Goal: Task Accomplishment & Management: Complete application form

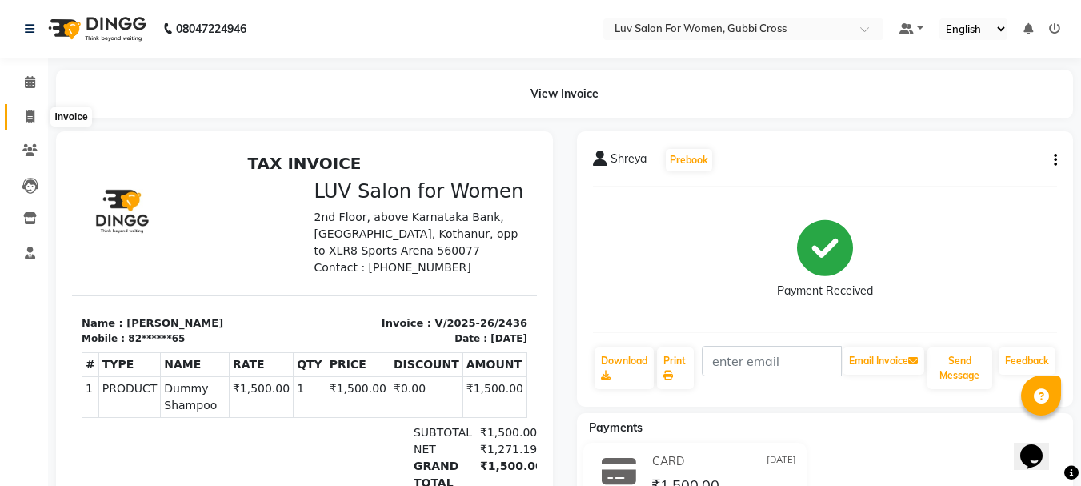
click at [27, 116] on icon at bounding box center [30, 116] width 9 height 12
select select "service"
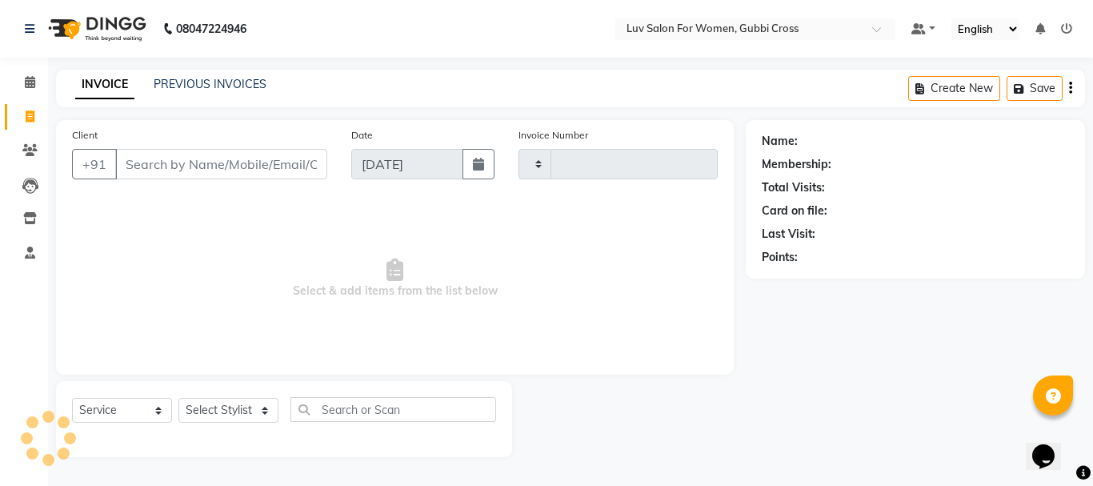
type input "2437"
select select "7221"
click at [142, 160] on input "Client" at bounding box center [221, 164] width 212 height 30
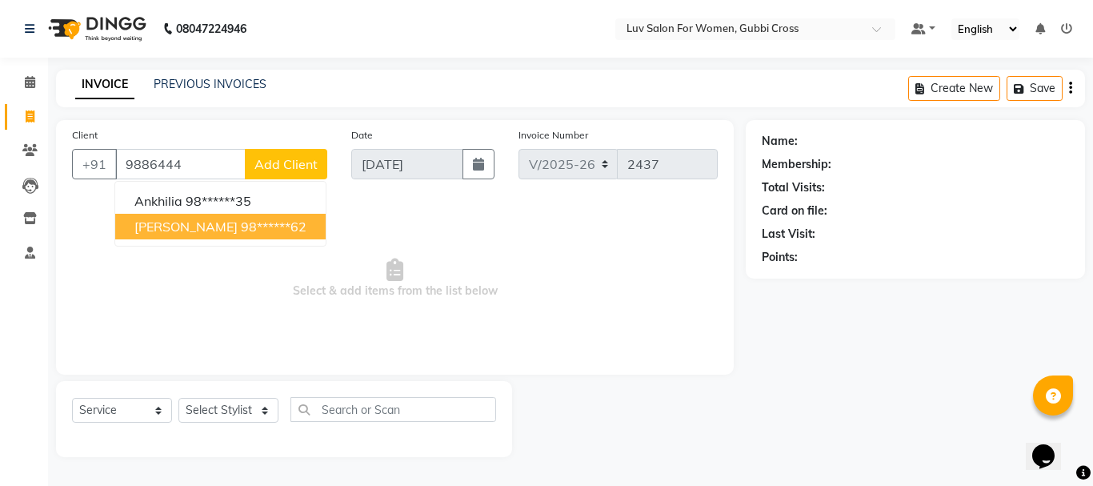
click at [187, 232] on span "[PERSON_NAME]" at bounding box center [185, 226] width 103 height 16
type input "98******62"
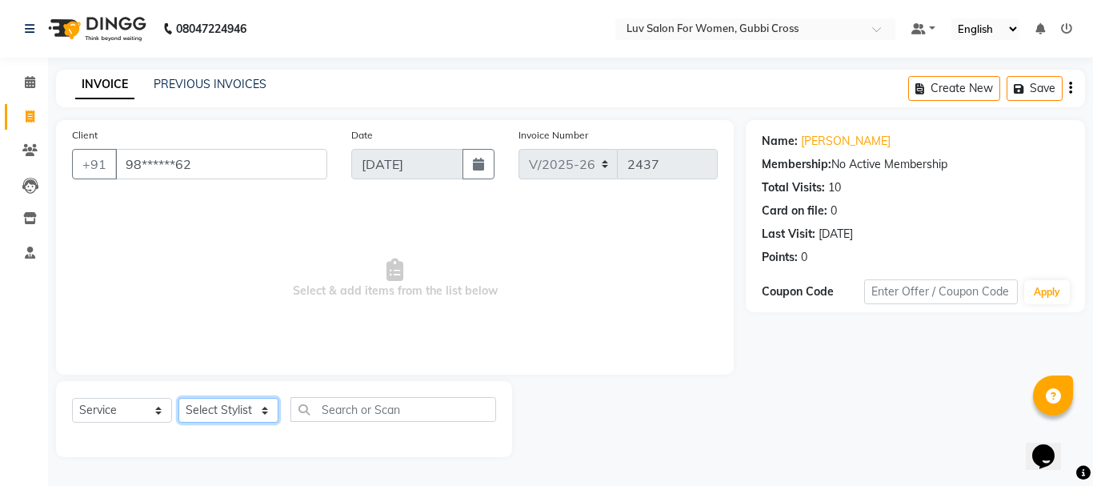
click at [201, 412] on select "Select Stylist [PERSON_NAME] Buati [PERSON_NAME] Hriatpuii [PERSON_NAME] Kimi L…" at bounding box center [228, 410] width 100 height 25
select select "76983"
click at [178, 398] on select "Select Stylist [PERSON_NAME] Buati [PERSON_NAME] Hriatpuii [PERSON_NAME] Kimi L…" at bounding box center [228, 410] width 100 height 25
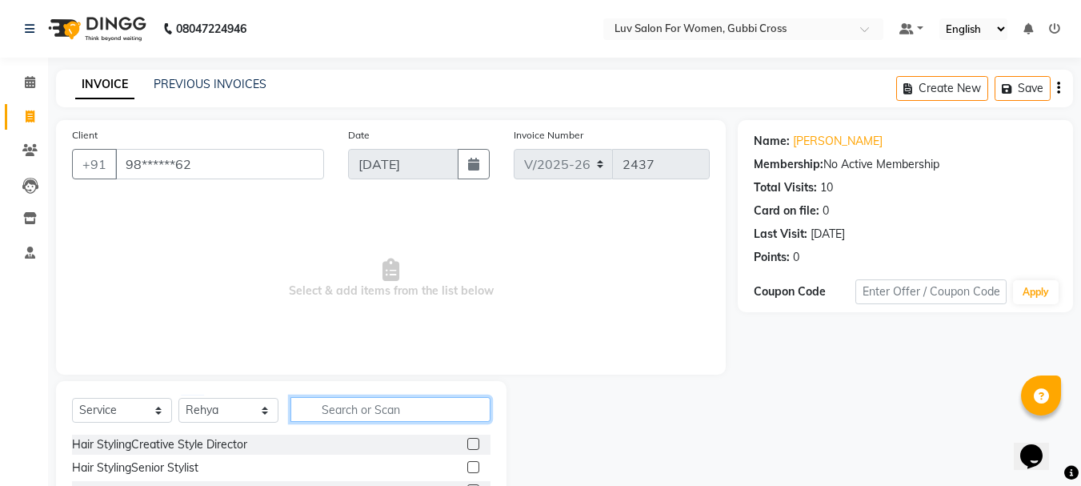
click at [370, 416] on input "text" at bounding box center [390, 409] width 200 height 25
type input "ful leg"
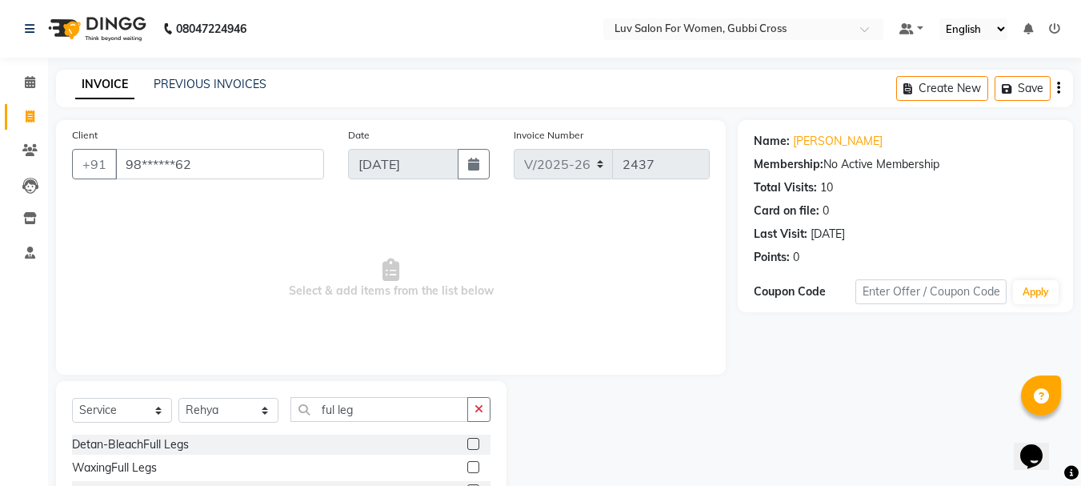
click at [472, 464] on label at bounding box center [473, 467] width 12 height 12
click at [472, 464] on input "checkbox" at bounding box center [472, 467] width 10 height 10
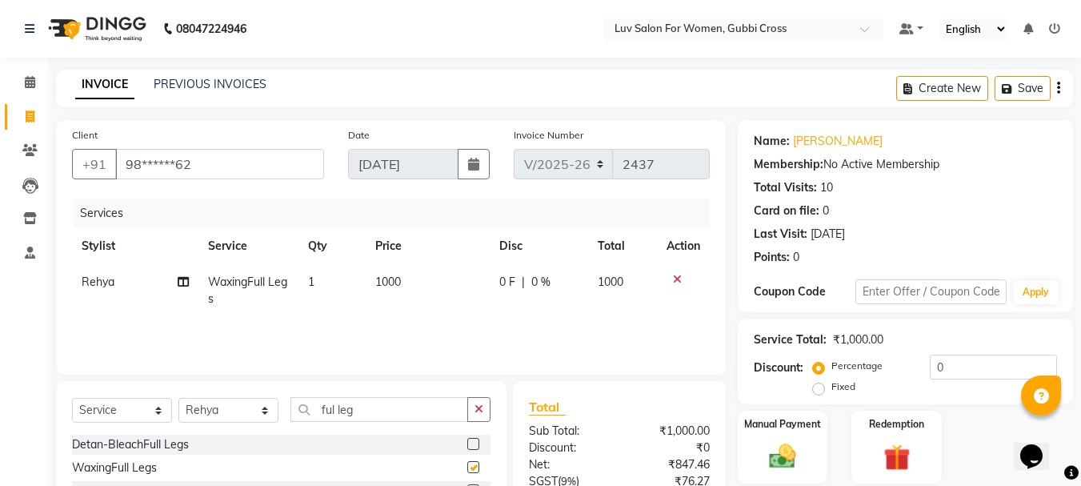
checkbox input "false"
drag, startPoint x: 374, startPoint y: 415, endPoint x: 1058, endPoint y: 481, distance: 687.2
click at [394, 415] on input "ful leg" at bounding box center [379, 409] width 178 height 25
type input "ful arms"
click at [478, 466] on label at bounding box center [473, 467] width 12 height 12
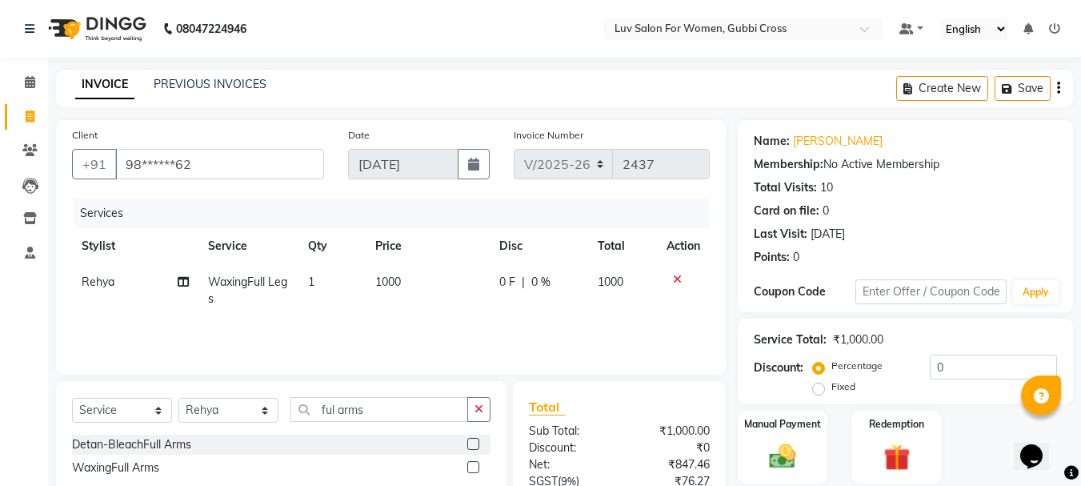
click at [478, 466] on input "checkbox" at bounding box center [472, 467] width 10 height 10
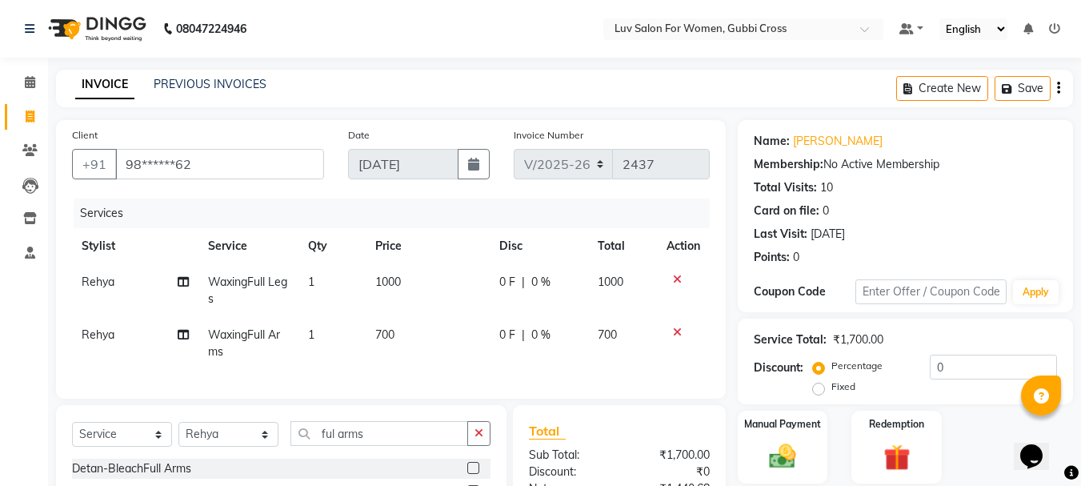
checkbox input "false"
drag, startPoint x: 395, startPoint y: 444, endPoint x: 503, endPoint y: 449, distance: 108.1
click at [400, 443] on input "ful arms" at bounding box center [379, 433] width 178 height 25
type input "f"
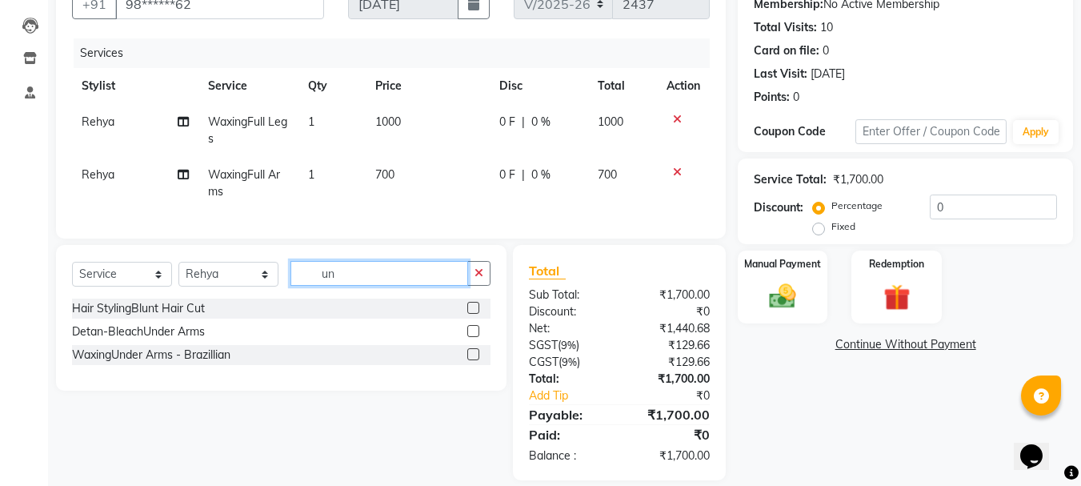
type input "un"
click at [475, 360] on label at bounding box center [473, 354] width 12 height 12
click at [475, 360] on input "checkbox" at bounding box center [472, 355] width 10 height 10
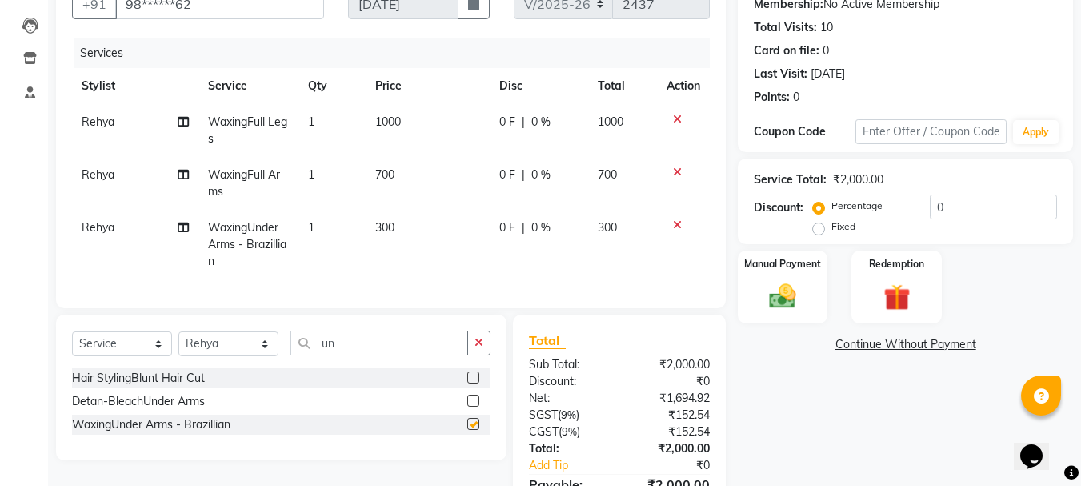
checkbox input "false"
click at [238, 355] on select "Select Stylist [PERSON_NAME] Buati [PERSON_NAME] Hriatpuii [PERSON_NAME] Kimi L…" at bounding box center [228, 343] width 100 height 25
select select "71440"
click at [178, 343] on select "Select Stylist [PERSON_NAME] Buati [PERSON_NAME] Hriatpuii [PERSON_NAME] Kimi L…" at bounding box center [228, 343] width 100 height 25
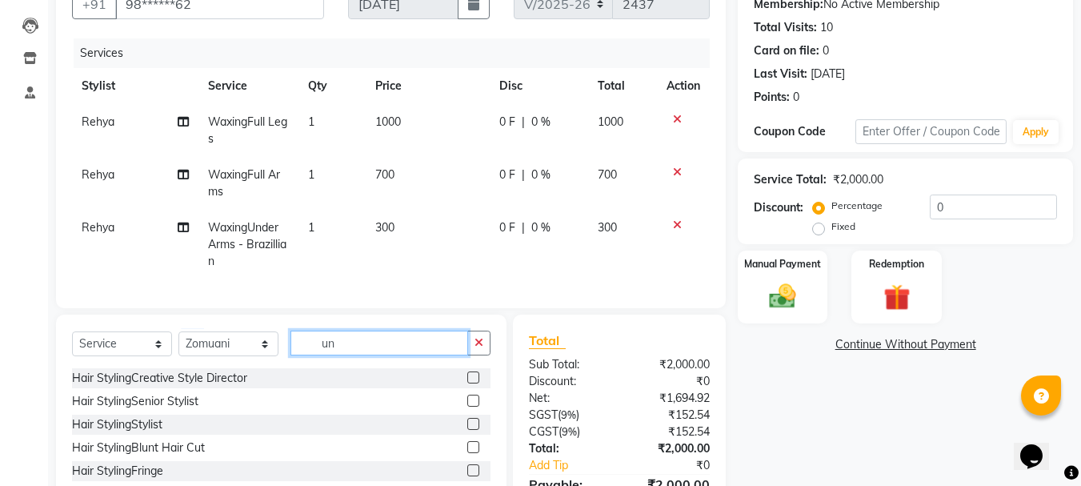
drag, startPoint x: 388, startPoint y: 354, endPoint x: 525, endPoint y: 361, distance: 137.0
click at [391, 353] on input "un" at bounding box center [379, 342] width 178 height 25
type input "u"
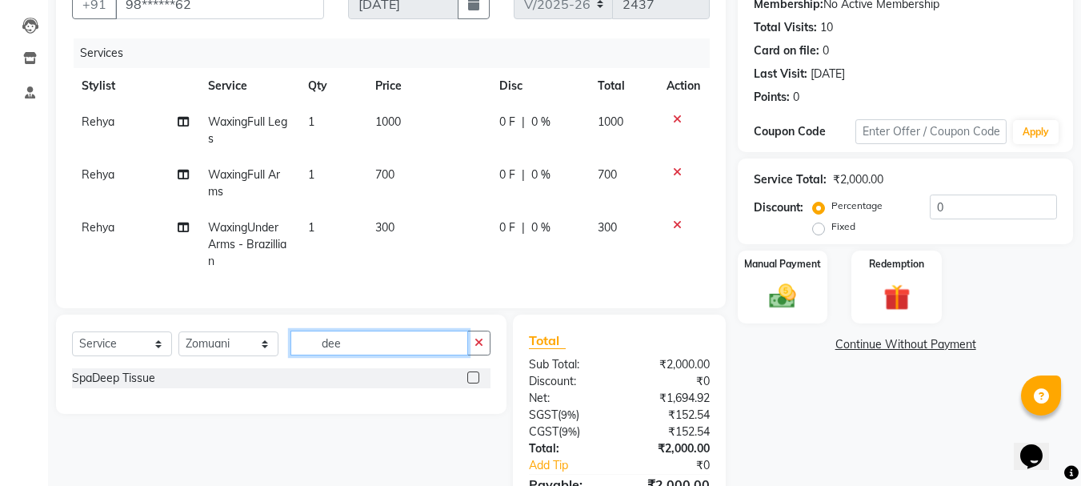
type input "dee"
click at [476, 383] on label at bounding box center [473, 377] width 12 height 12
click at [476, 383] on input "checkbox" at bounding box center [472, 378] width 10 height 10
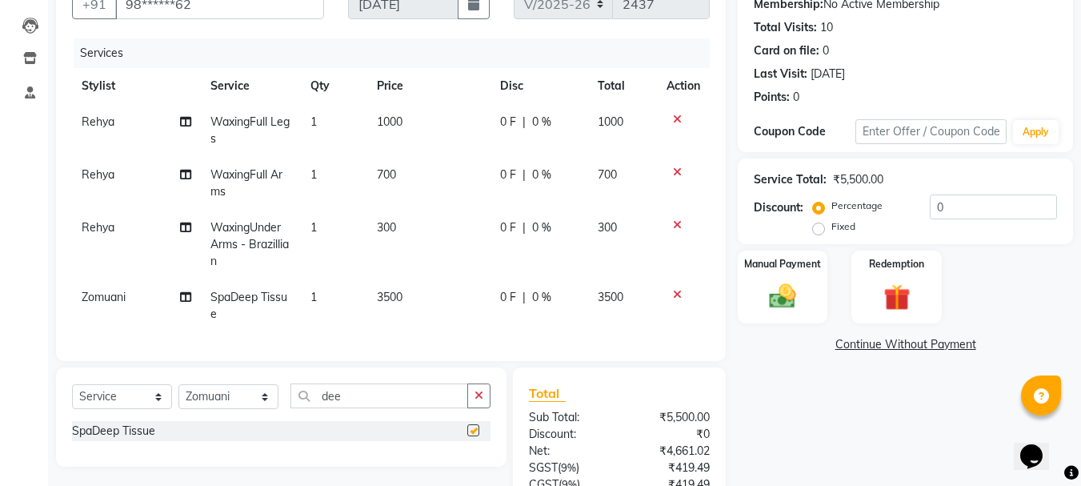
checkbox input "false"
click at [431, 316] on td "3500" at bounding box center [428, 305] width 123 height 53
select select "71440"
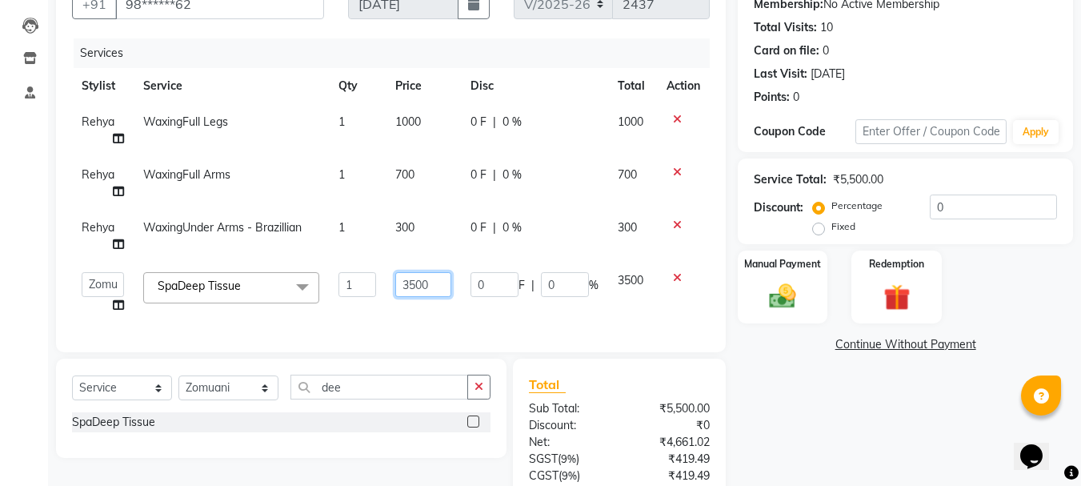
click at [445, 286] on input "3500" at bounding box center [422, 284] width 55 height 25
type input "3"
type input "3000"
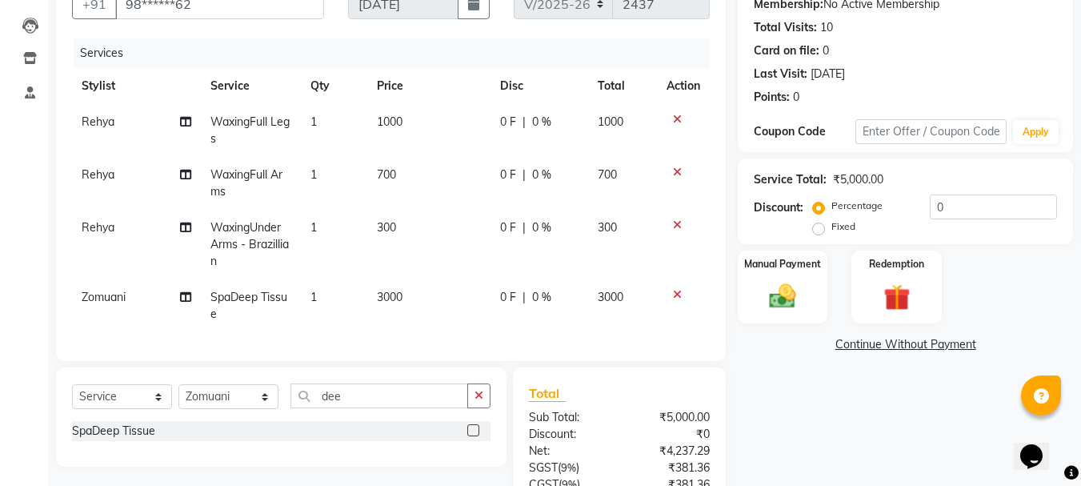
click at [188, 318] on tr "Zomuani SpaDeep Tissue 1 3000 0 F | 0 % 3000" at bounding box center [391, 305] width 638 height 53
click at [381, 408] on input "dee" at bounding box center [379, 395] width 178 height 25
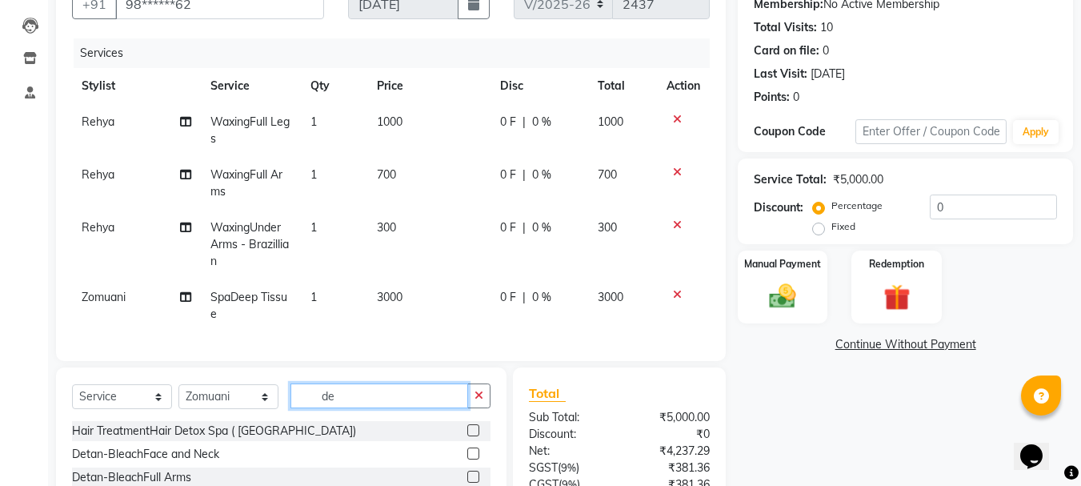
type input "d"
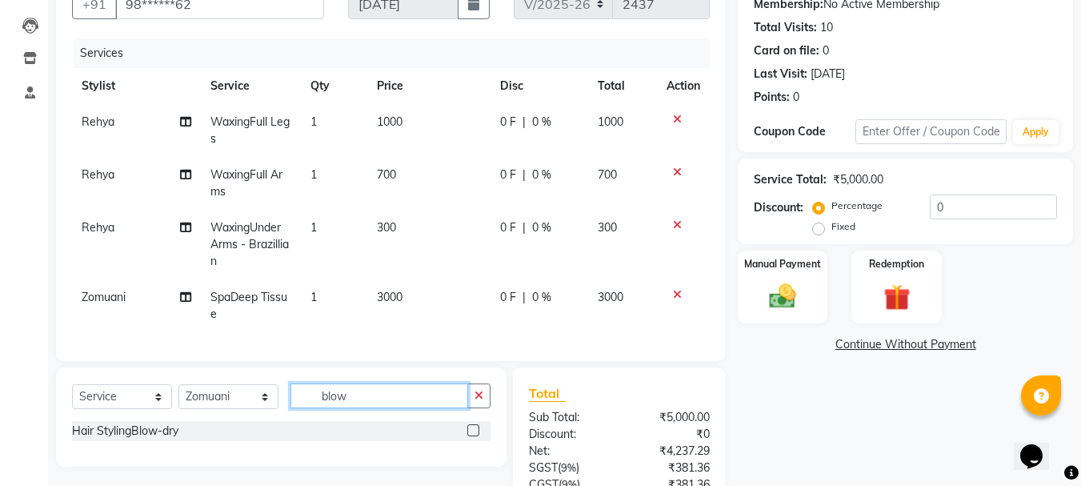
type input "blow"
click at [473, 436] on label at bounding box center [473, 430] width 12 height 12
click at [473, 436] on input "checkbox" at bounding box center [472, 431] width 10 height 10
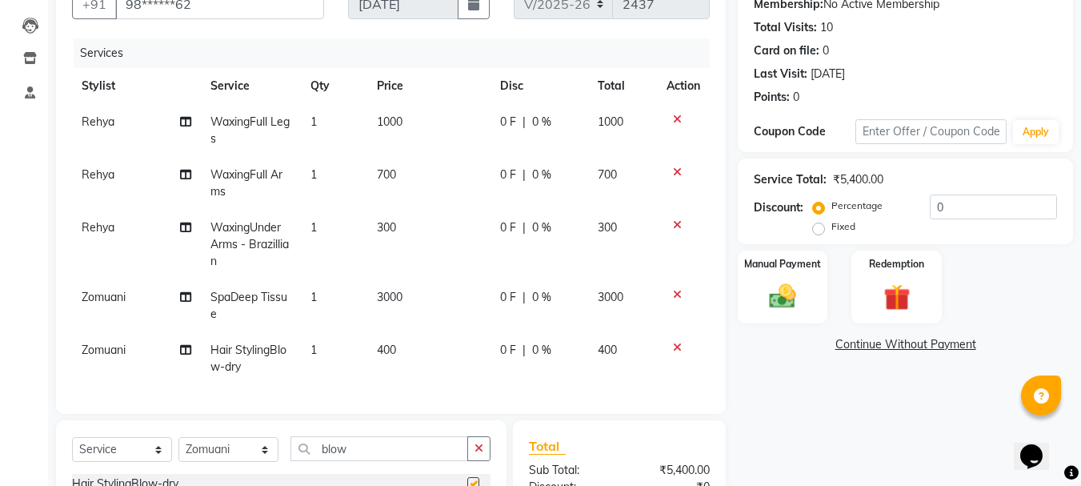
checkbox input "false"
click at [112, 362] on td "Zomuani" at bounding box center [136, 358] width 129 height 53
select select "71440"
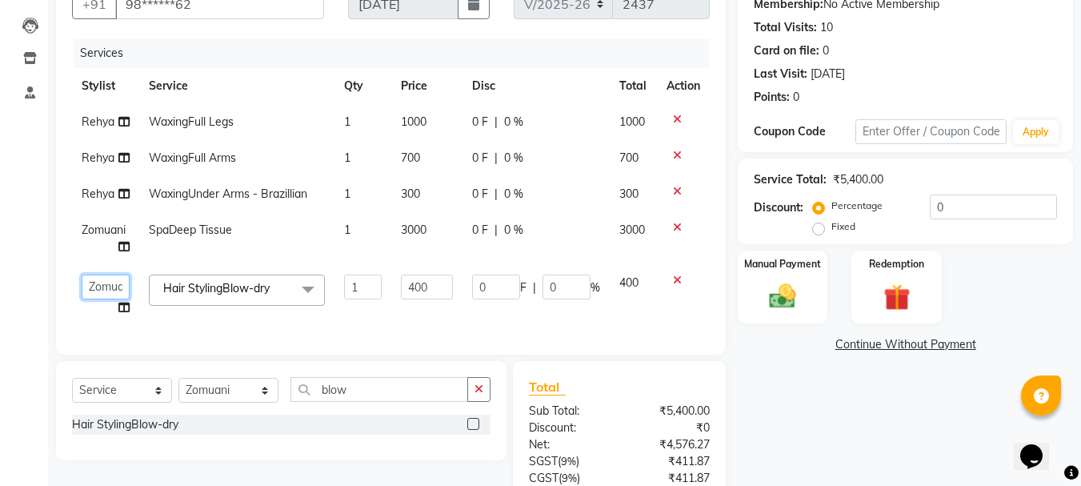
click at [102, 289] on select "[PERSON_NAME] [PERSON_NAME] Hriatpuii [PERSON_NAME] Kimi LUV Salon Manager [PER…" at bounding box center [106, 286] width 48 height 25
select select "76982"
click at [1025, 202] on input "0" at bounding box center [993, 206] width 127 height 25
type input "2"
type input "8"
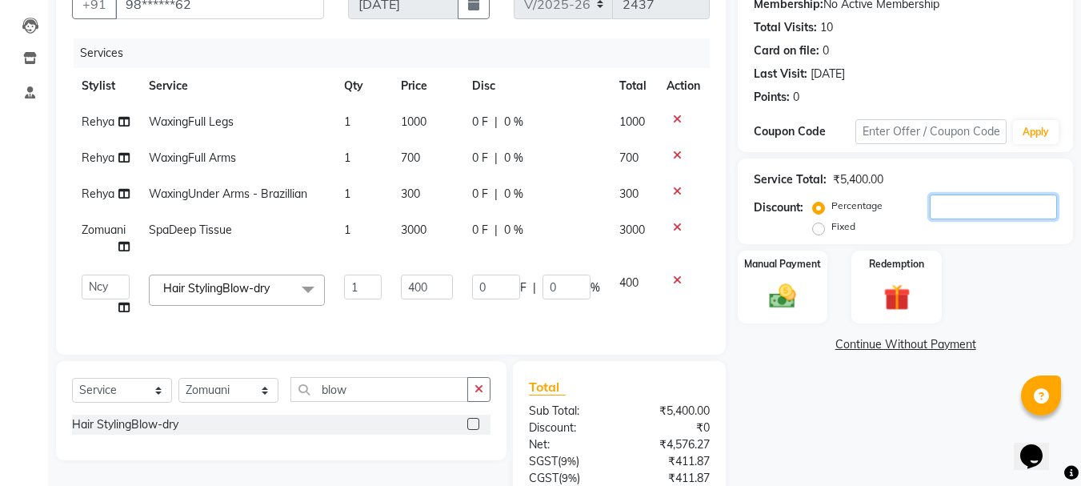
type input "2"
type input "20"
type input "80"
type input "20"
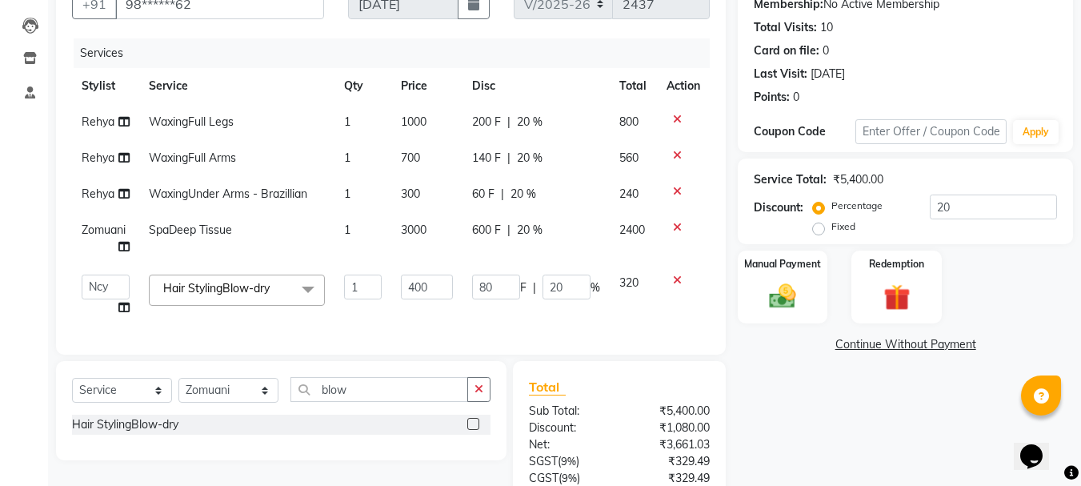
click at [746, 425] on div "Name: [PERSON_NAME] Membership: No Active Membership Total Visits: 10 Card on f…" at bounding box center [911, 278] width 347 height 636
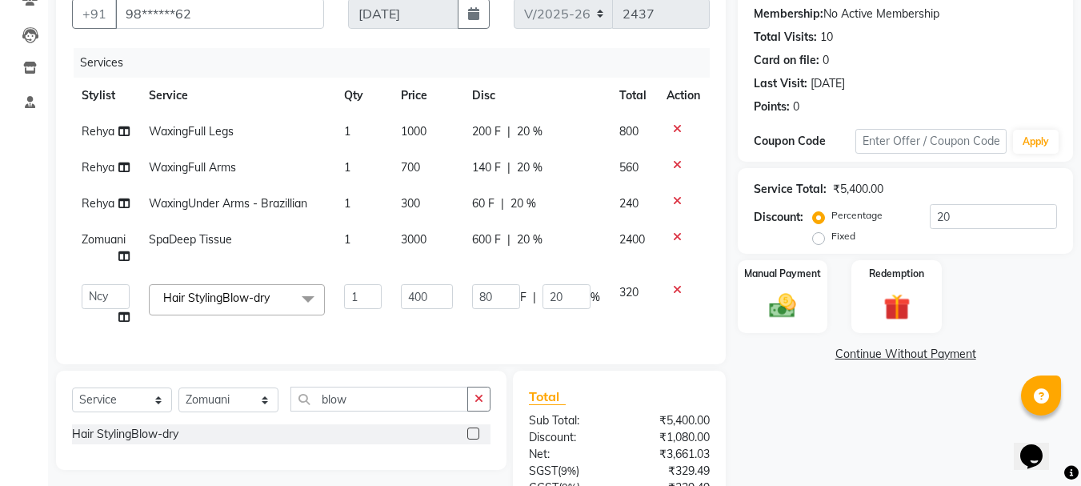
scroll to position [146, 0]
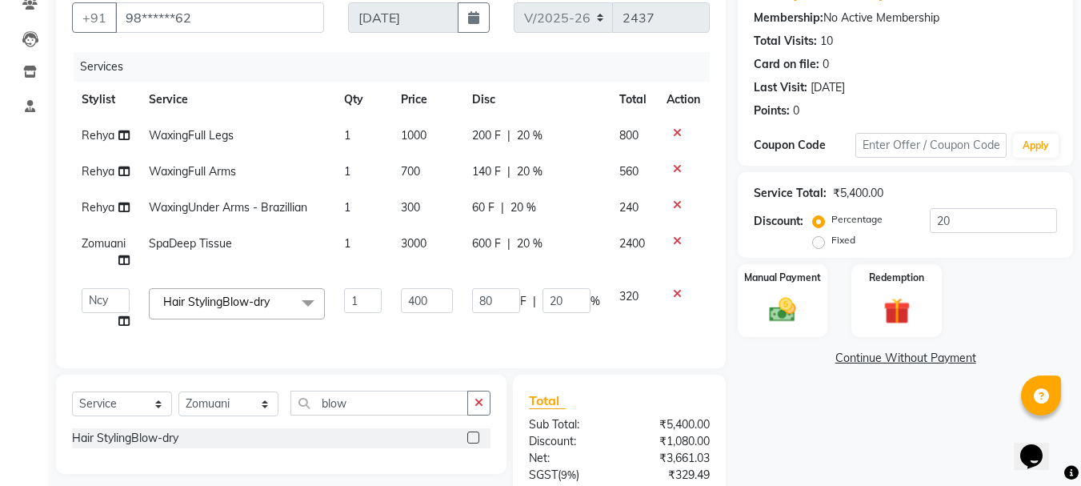
click at [508, 258] on td "600 F | 20 %" at bounding box center [535, 252] width 147 height 53
select select "71440"
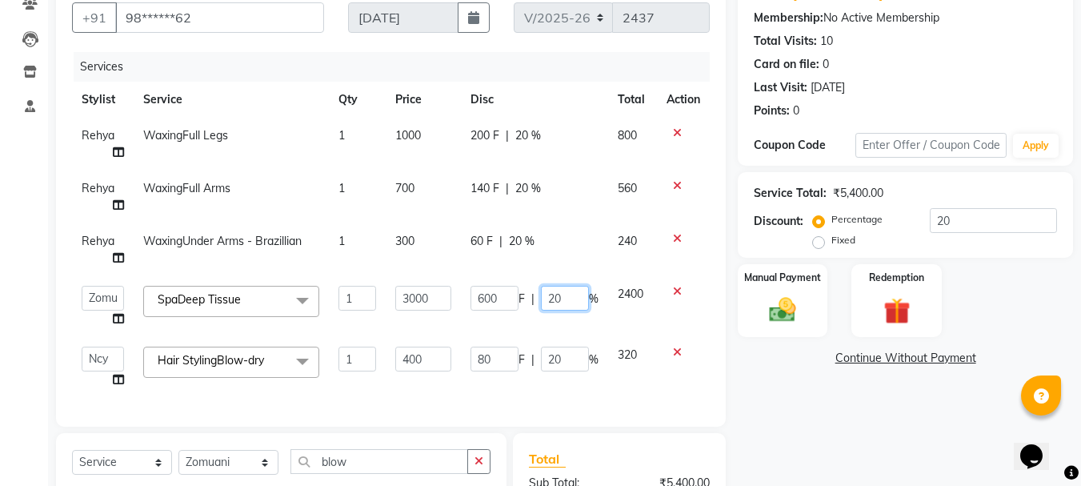
click at [577, 290] on input "20" at bounding box center [565, 298] width 48 height 25
type input "2"
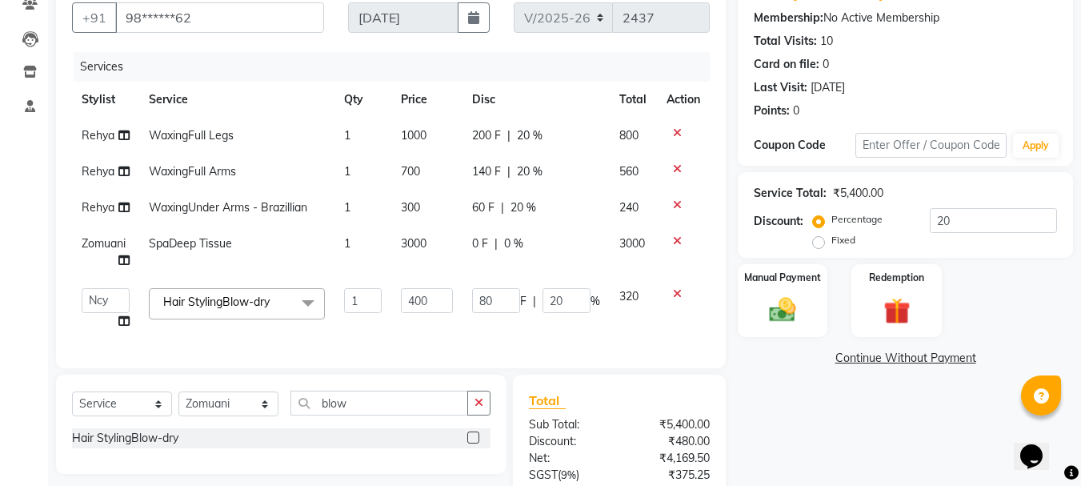
click at [412, 257] on td "3000" at bounding box center [426, 252] width 71 height 53
select select "71440"
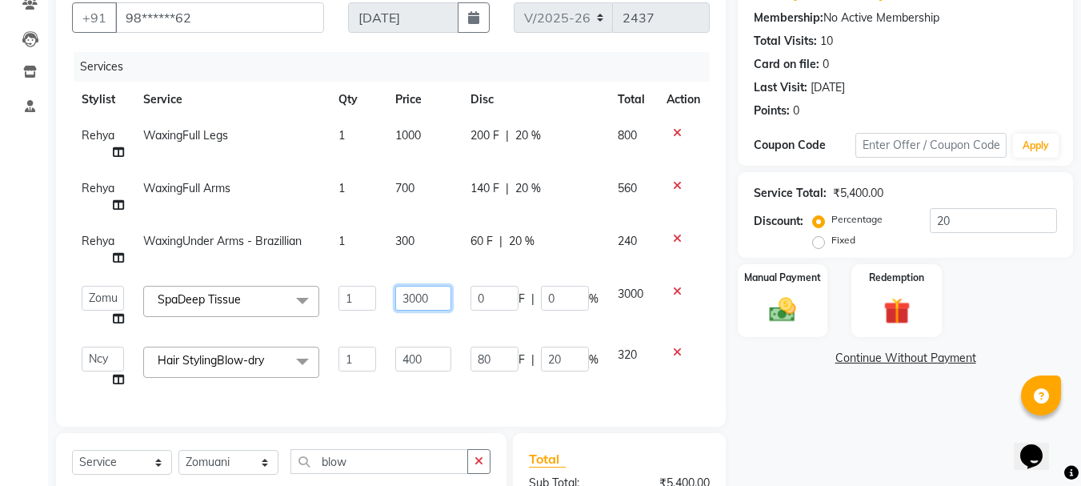
click at [436, 286] on input "3000" at bounding box center [422, 298] width 55 height 25
type input "3"
type input "2500"
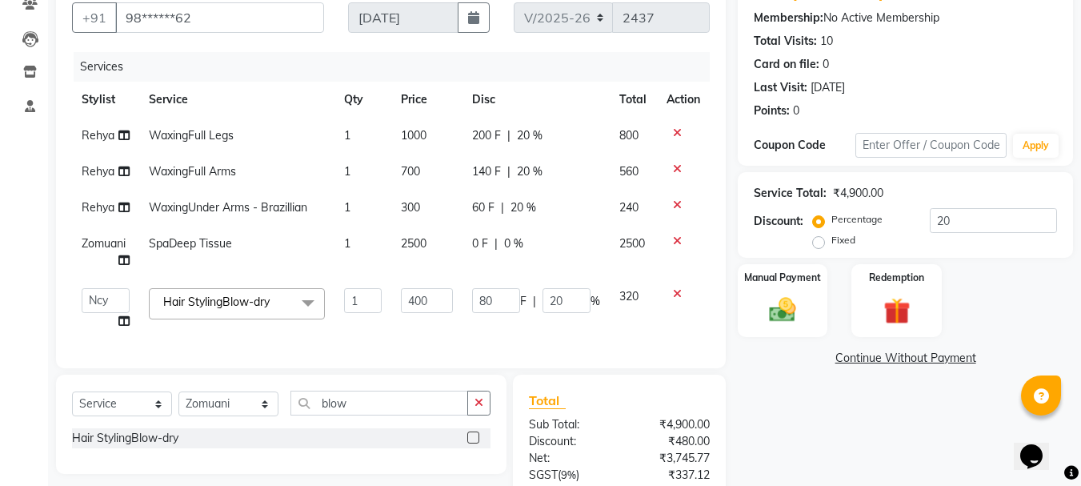
click at [458, 268] on tbody "[PERSON_NAME] Legs 1 1000 200 F | 20 % 800 Rehya WaxingFull Arms 1 700 140 F | …" at bounding box center [391, 229] width 638 height 222
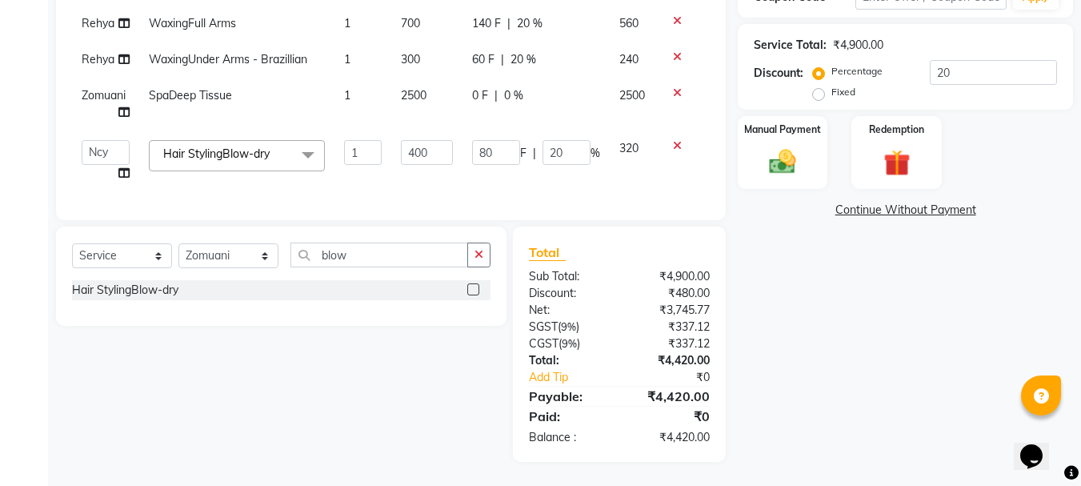
scroll to position [306, 0]
click at [786, 146] on img at bounding box center [782, 162] width 45 height 32
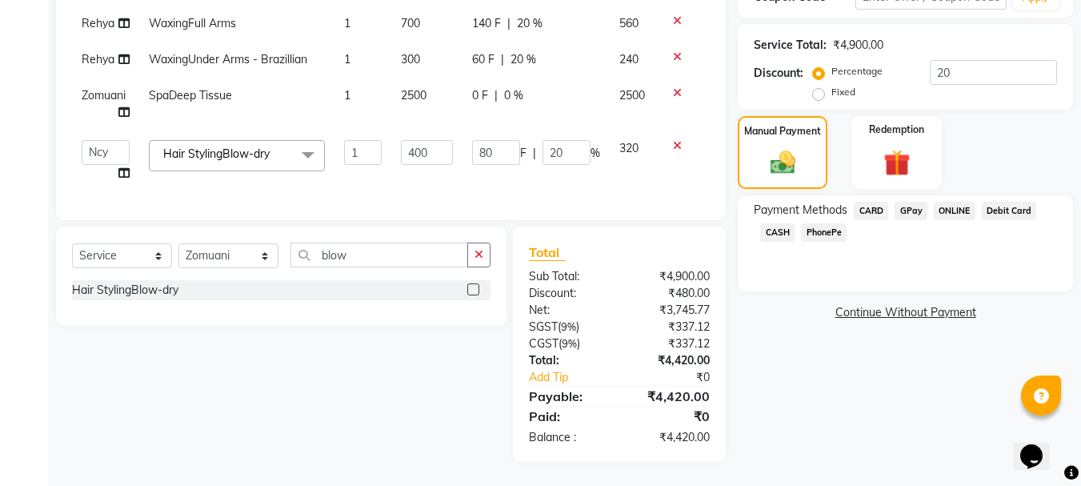
click at [874, 202] on span "CARD" at bounding box center [871, 211] width 34 height 18
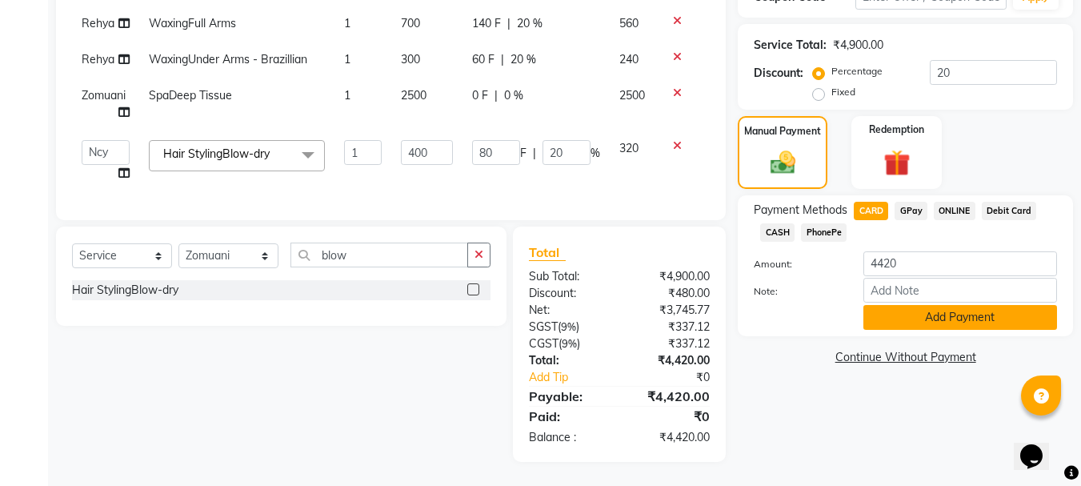
click at [913, 306] on button "Add Payment" at bounding box center [960, 317] width 194 height 25
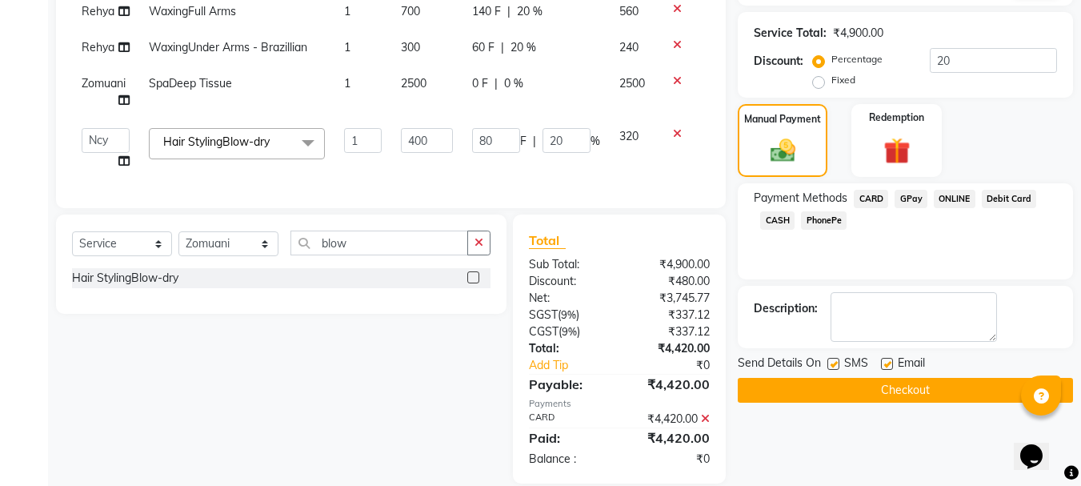
click at [878, 386] on button "Checkout" at bounding box center [905, 390] width 335 height 25
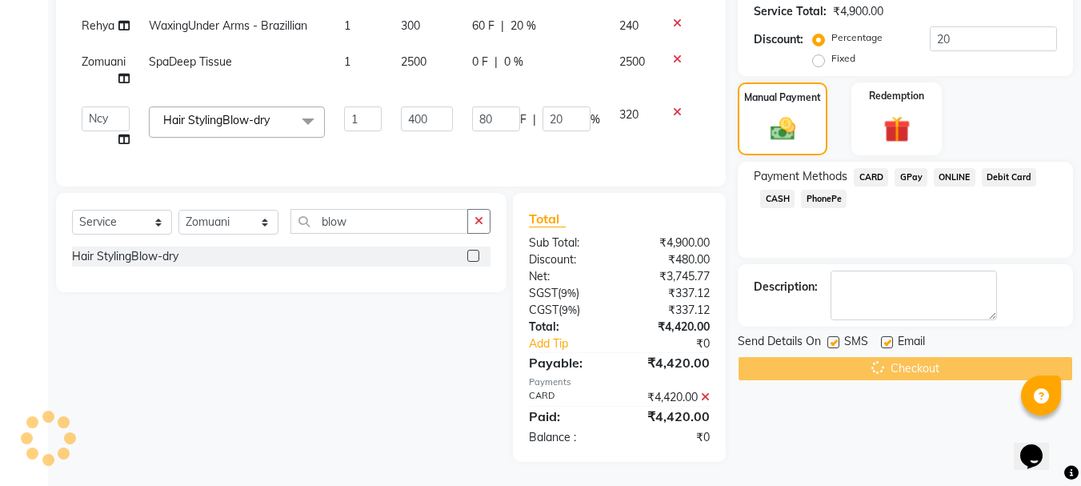
scroll to position [340, 0]
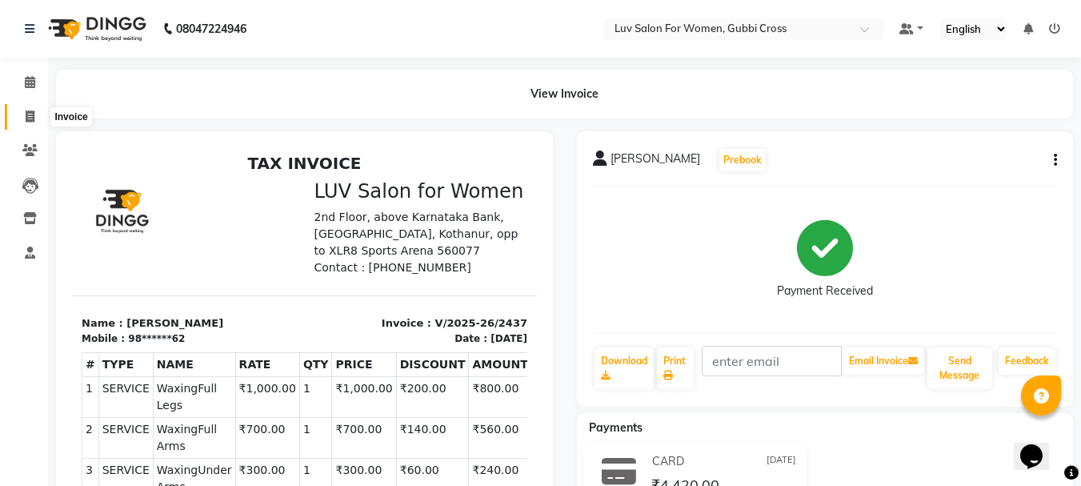
click at [38, 117] on span at bounding box center [30, 117] width 28 height 18
select select "service"
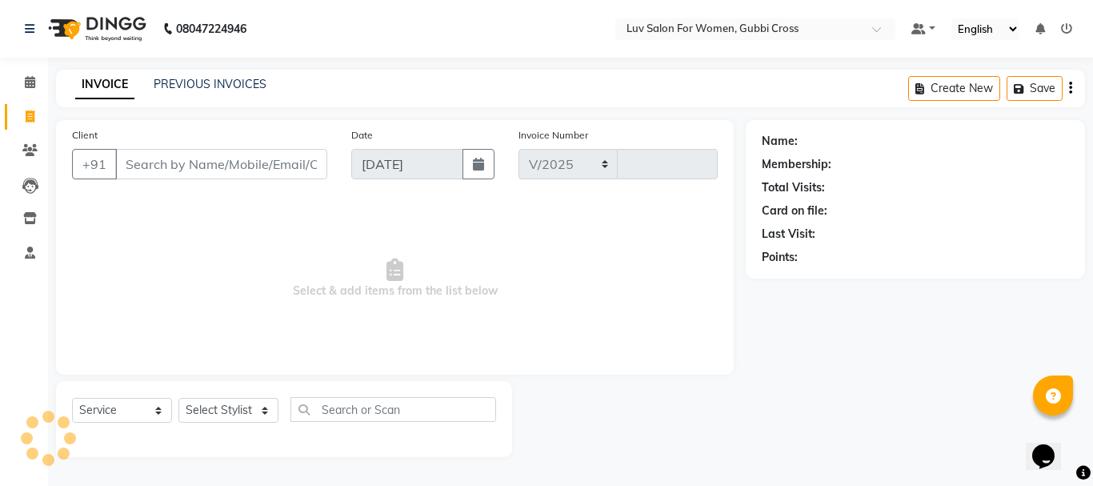
select select "7221"
type input "2438"
click at [202, 159] on input "Client" at bounding box center [221, 164] width 212 height 30
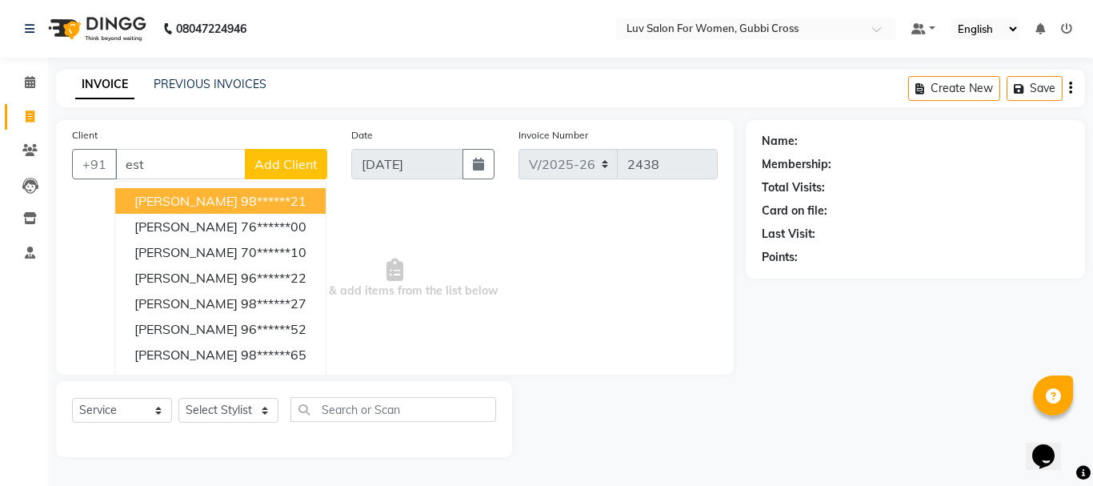
click at [241, 206] on ngb-highlight "98******21" at bounding box center [274, 201] width 66 height 16
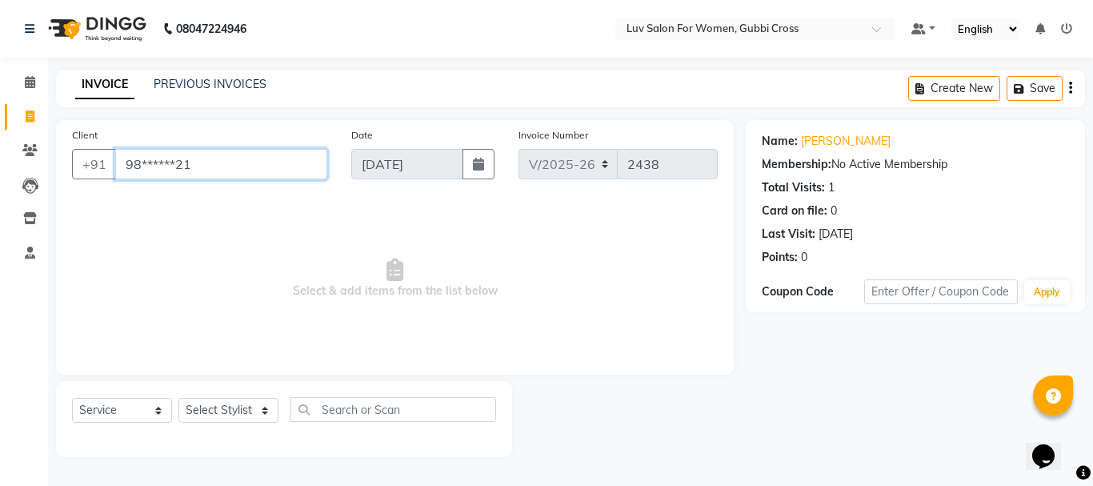
click at [221, 170] on input "98******21" at bounding box center [221, 164] width 212 height 30
type input "9"
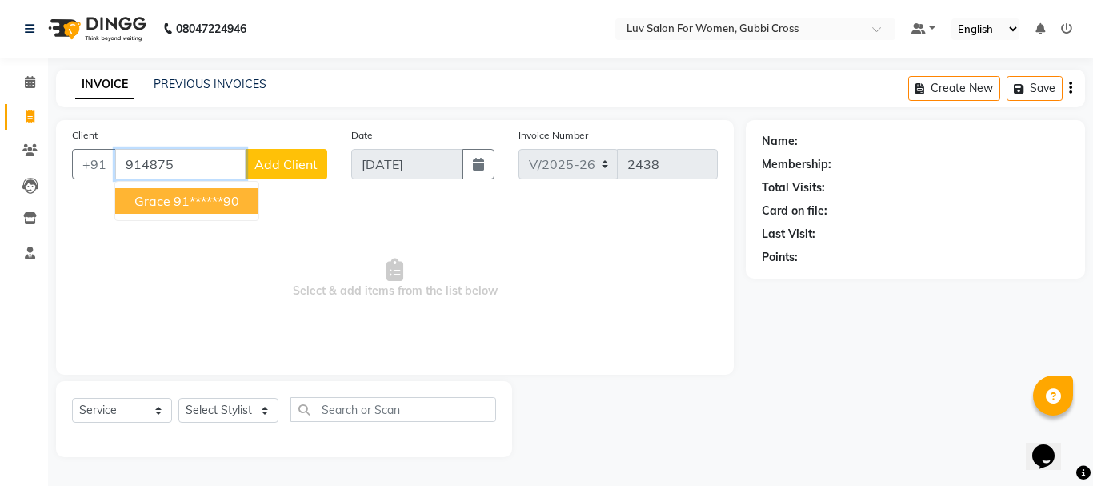
click at [187, 210] on button "Grace 91******90" at bounding box center [186, 201] width 143 height 26
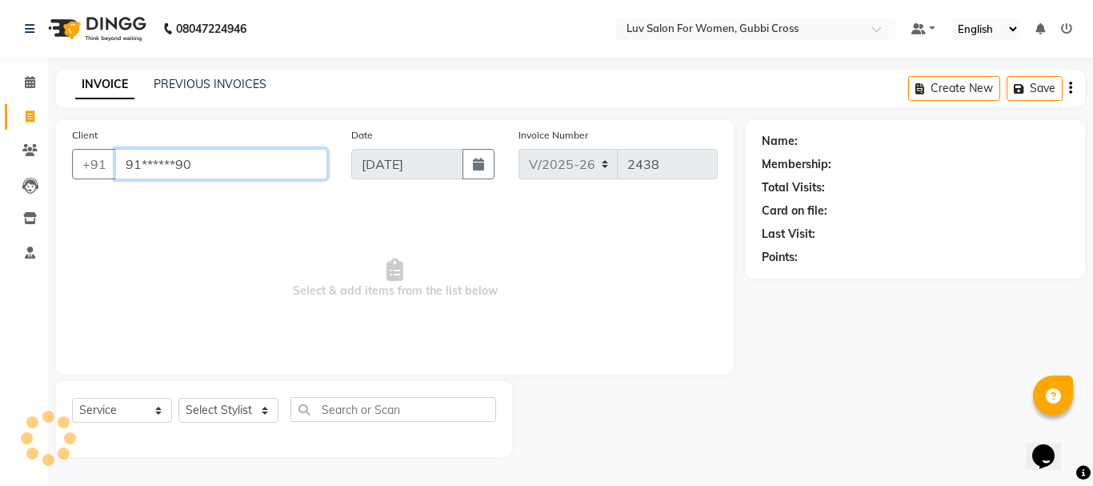
type input "91******90"
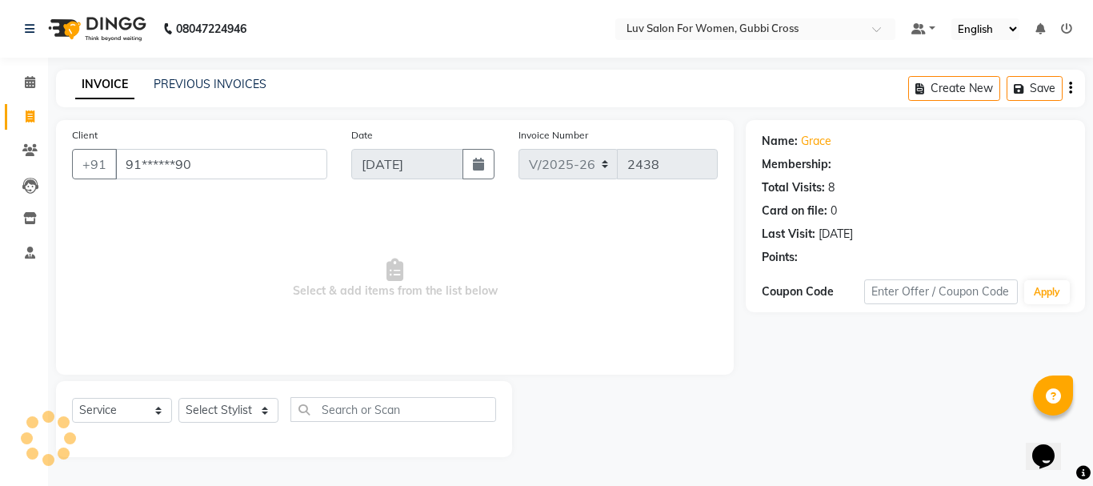
select select "1: Object"
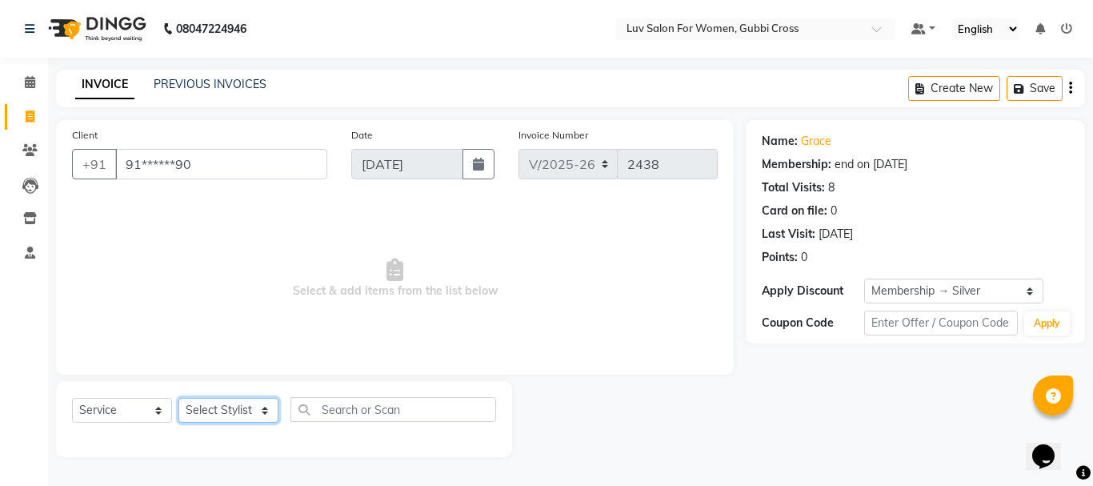
click at [222, 409] on select "Select Stylist [PERSON_NAME] Buati [PERSON_NAME] Hriatpuii [PERSON_NAME] Kimi L…" at bounding box center [228, 410] width 100 height 25
select select "76982"
click at [178, 398] on select "Select Stylist [PERSON_NAME] Buati [PERSON_NAME] Hriatpuii [PERSON_NAME] Kimi L…" at bounding box center [228, 410] width 100 height 25
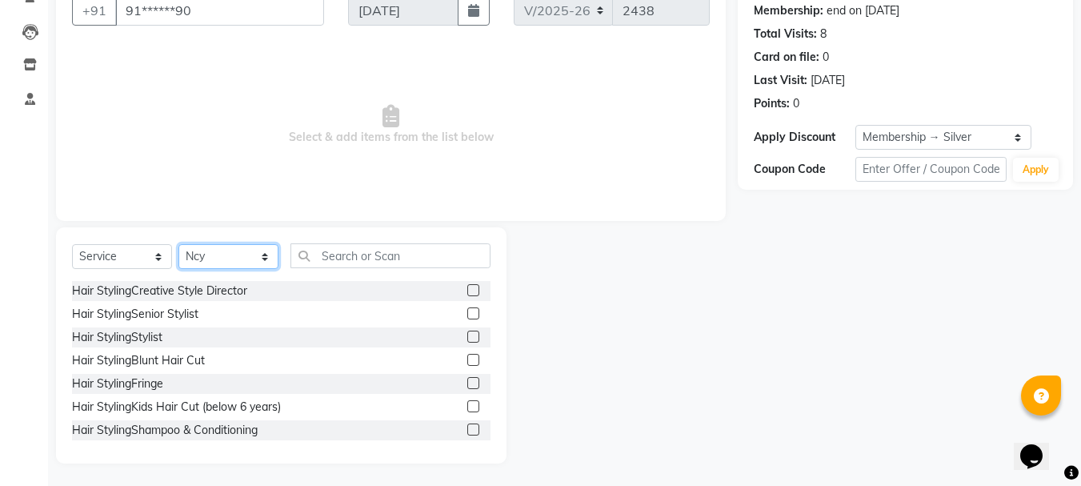
scroll to position [155, 0]
click at [467, 429] on label at bounding box center [473, 428] width 12 height 12
click at [467, 429] on input "checkbox" at bounding box center [472, 428] width 10 height 10
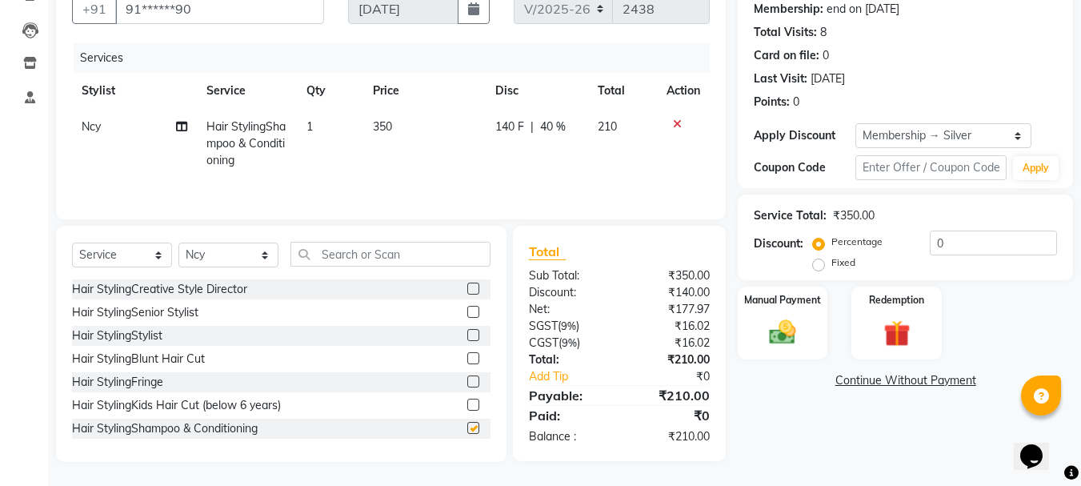
checkbox input "false"
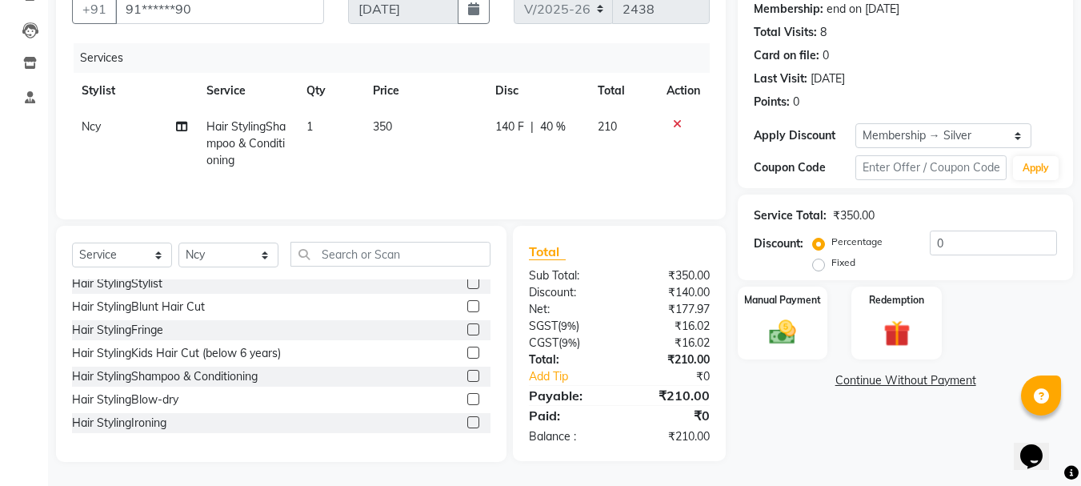
scroll to position [160, 0]
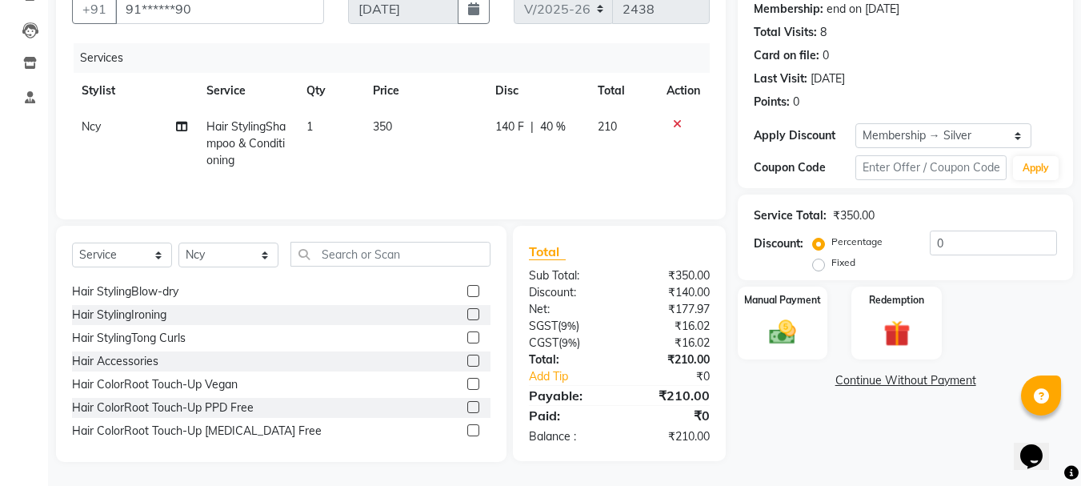
click at [467, 286] on label at bounding box center [473, 291] width 12 height 12
click at [467, 286] on input "checkbox" at bounding box center [472, 291] width 10 height 10
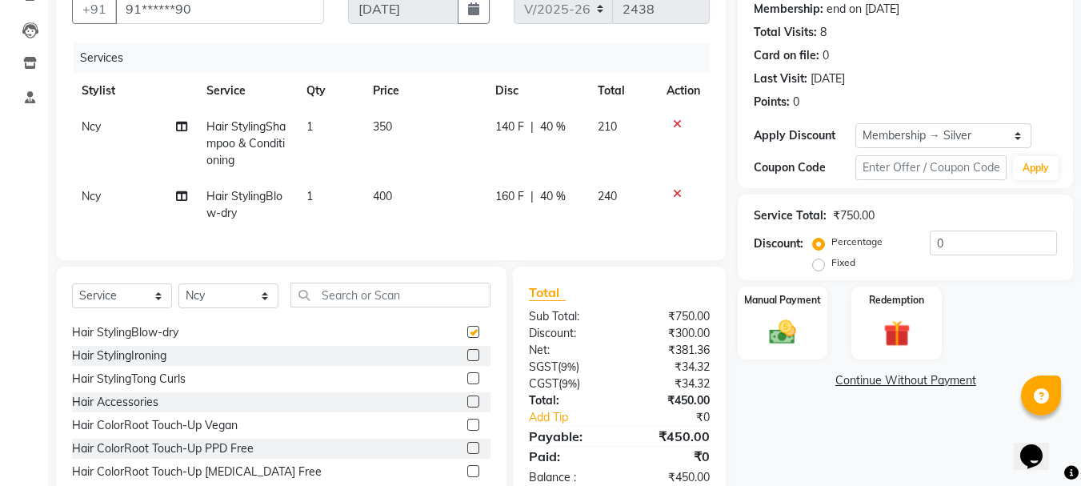
checkbox input "false"
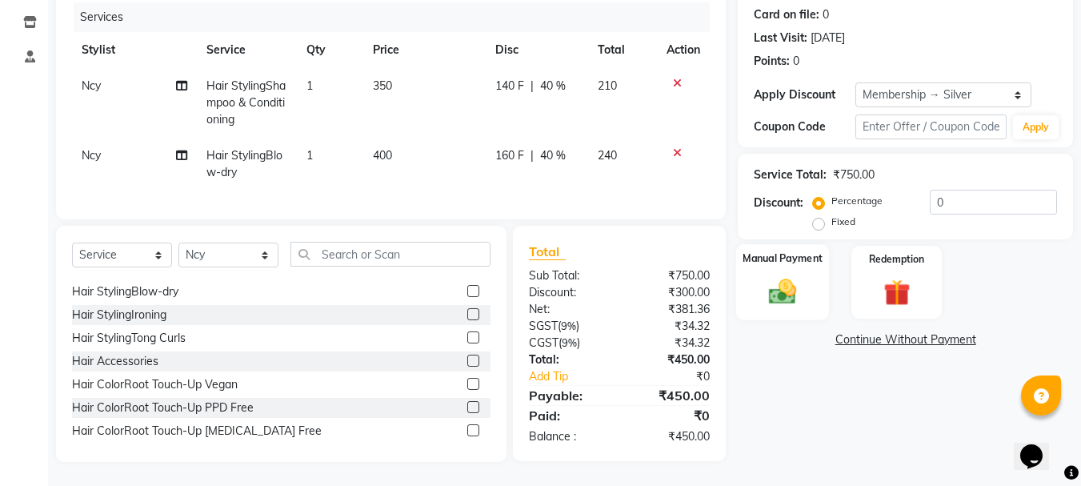
click at [758, 268] on div "Manual Payment" at bounding box center [783, 282] width 94 height 76
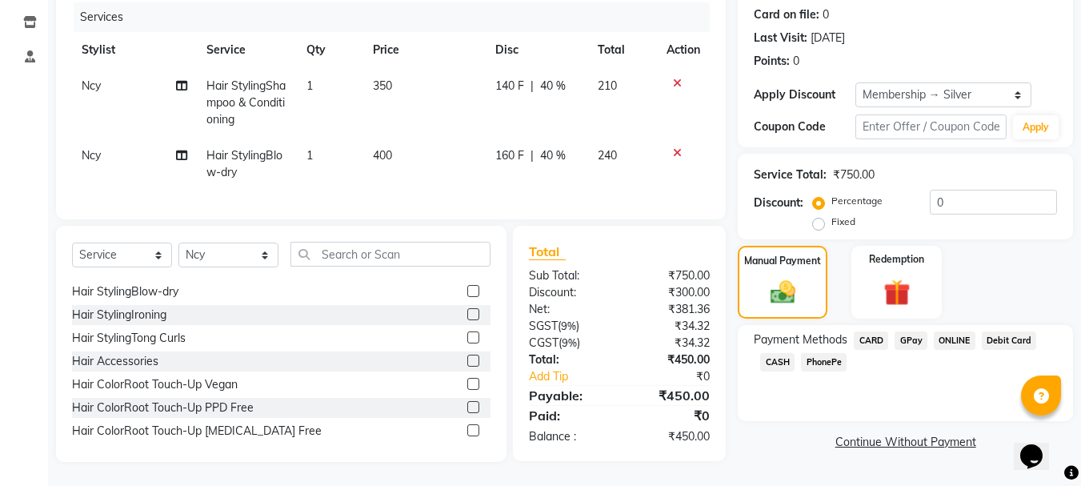
click at [871, 331] on span "CARD" at bounding box center [871, 340] width 34 height 18
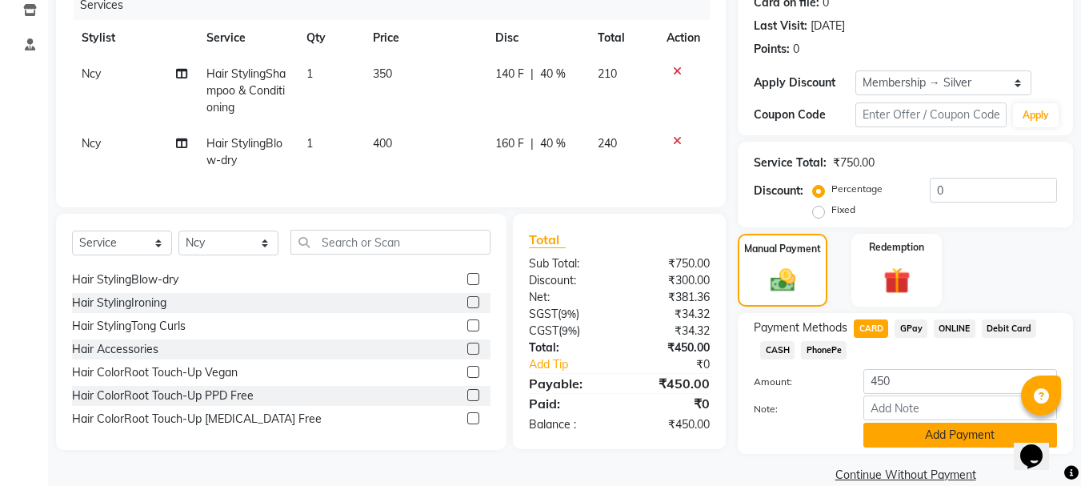
click at [904, 441] on button "Add Payment" at bounding box center [960, 434] width 194 height 25
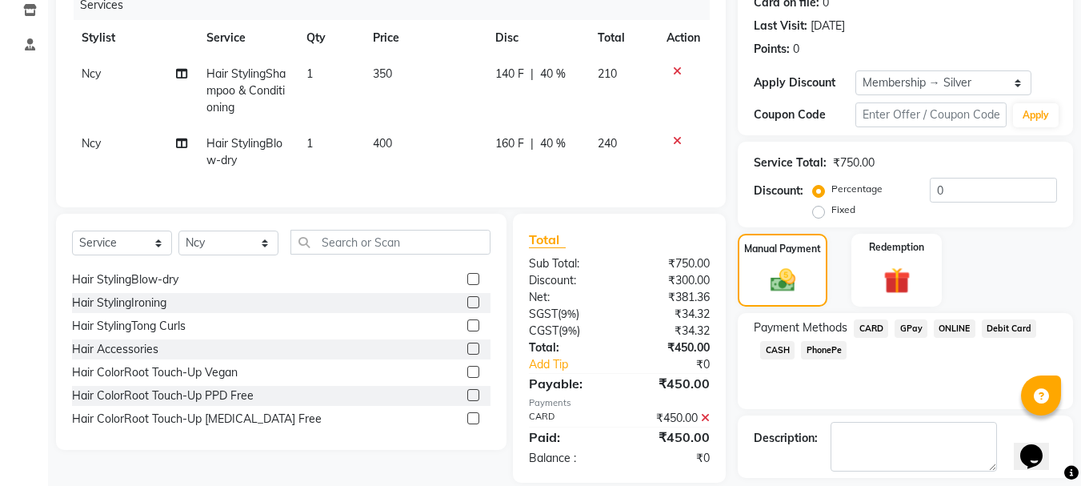
scroll to position [278, 0]
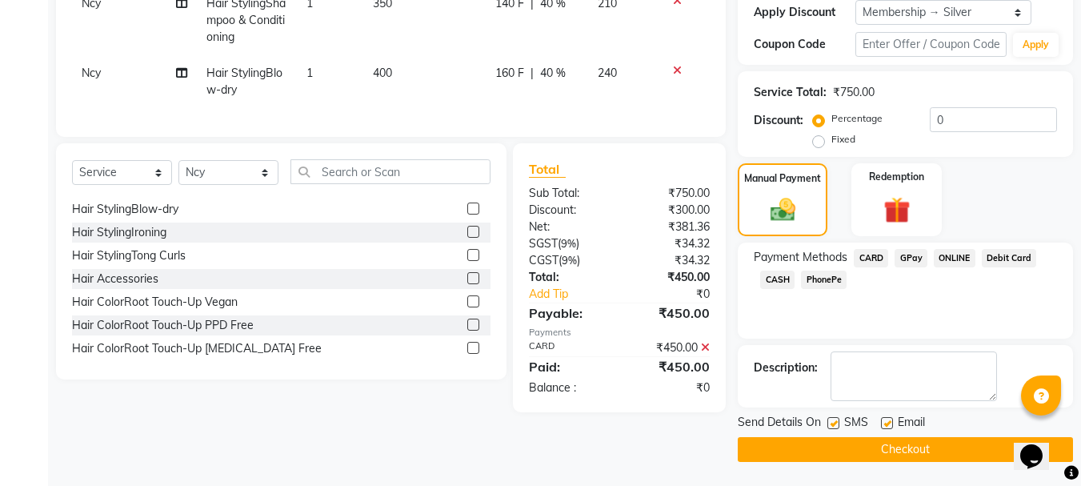
click at [890, 451] on button "Checkout" at bounding box center [905, 449] width 335 height 25
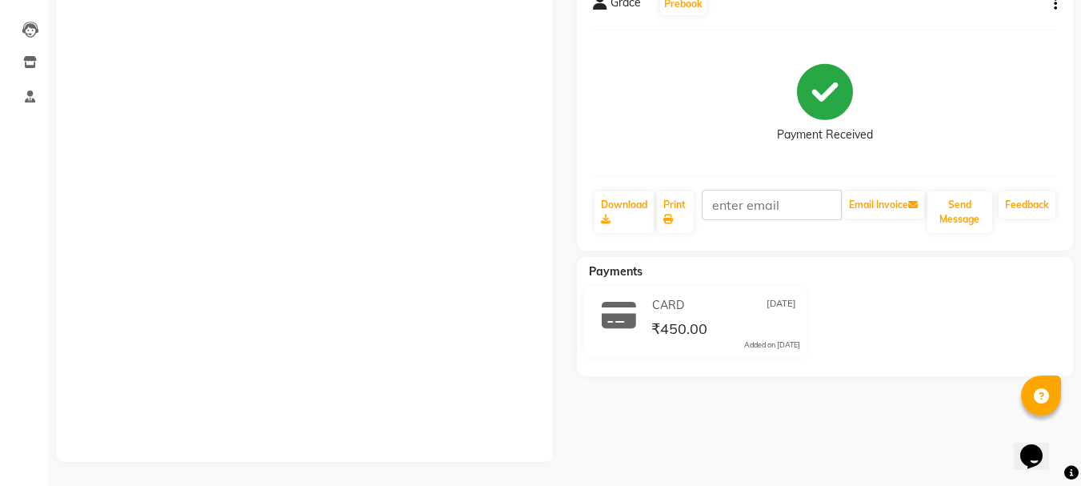
scroll to position [168, 0]
